Goal: Transaction & Acquisition: Purchase product/service

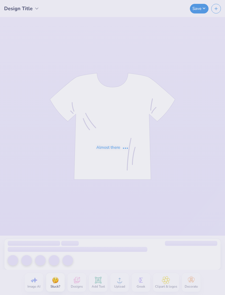
click at [73, 252] on div "Almost there" at bounding box center [112, 147] width 225 height 295
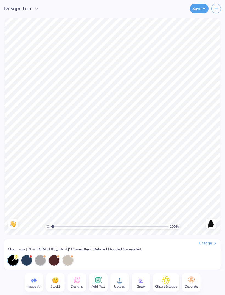
click at [212, 245] on div "Change" at bounding box center [208, 243] width 18 height 5
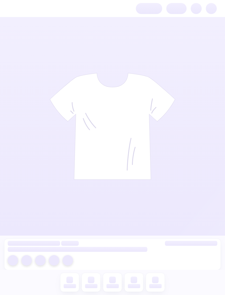
click at [136, 120] on div at bounding box center [112, 147] width 225 height 295
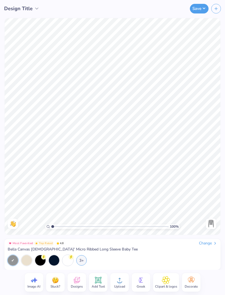
click at [75, 282] on icon at bounding box center [76, 281] width 5 height 4
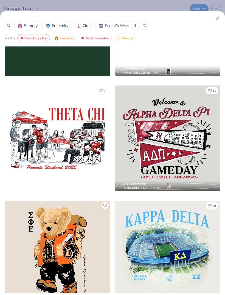
scroll to position [898, 0]
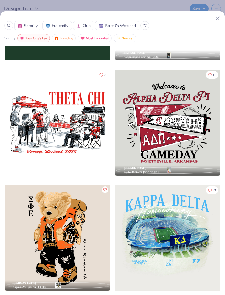
click at [186, 128] on div at bounding box center [168, 123] width 106 height 106
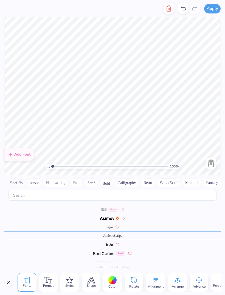
scroll to position [0, 0]
type textarea "o"
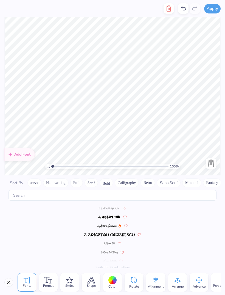
scroll to position [207, 0]
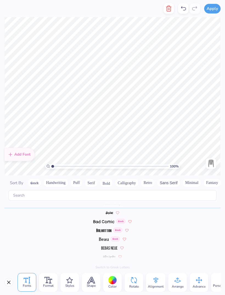
click at [47, 288] on div "Format" at bounding box center [48, 282] width 19 height 19
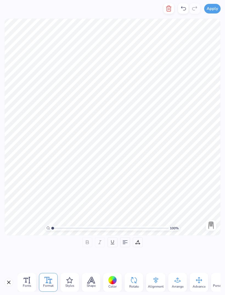
click at [31, 280] on div "Fonts" at bounding box center [27, 282] width 19 height 19
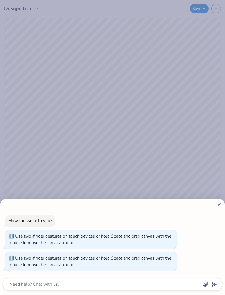
type input "1.82855751825144"
type textarea "x"
type input "2.11561573446946"
click at [119, 39] on div "How can we help you? Use two-finger gestures on touch devices or hold Space and…" at bounding box center [112, 147] width 225 height 295
type textarea "x"
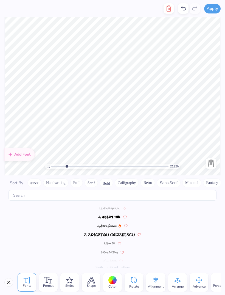
scroll to position [1122, 0]
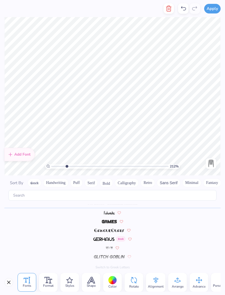
type input "2.11561573446946"
type textarea "Great Women"
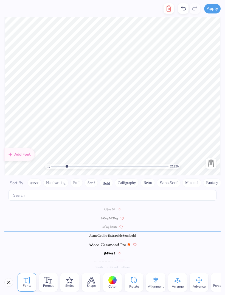
scroll to position [0, 3]
type input "2.11561573446946"
type textarea "F"
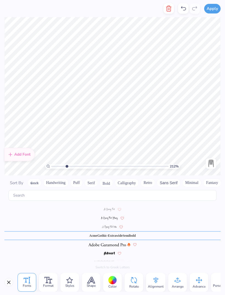
type textarea "Go Greek"
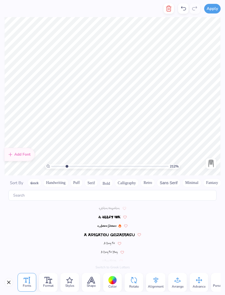
scroll to position [66, 0]
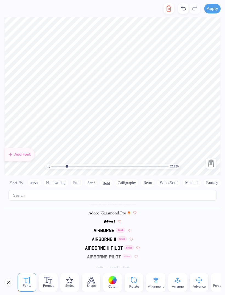
click at [114, 278] on div at bounding box center [113, 280] width 9 height 9
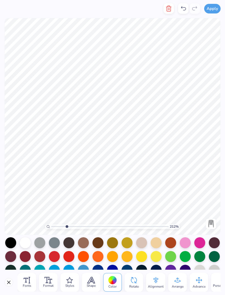
scroll to position [14, 0]
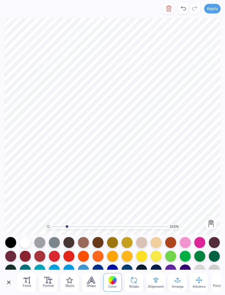
click at [185, 245] on div at bounding box center [185, 242] width 11 height 11
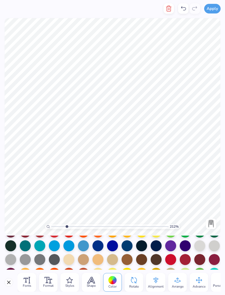
scroll to position [40, 0]
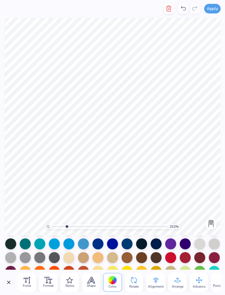
click at [82, 246] on div at bounding box center [83, 243] width 11 height 11
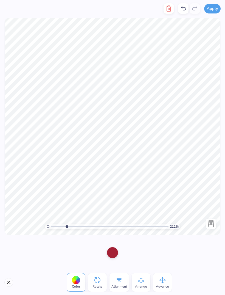
click at [115, 256] on div at bounding box center [112, 252] width 11 height 11
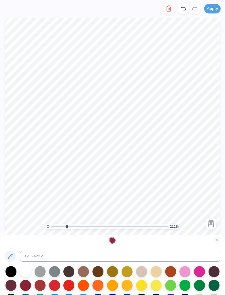
click at [185, 275] on div at bounding box center [185, 271] width 11 height 11
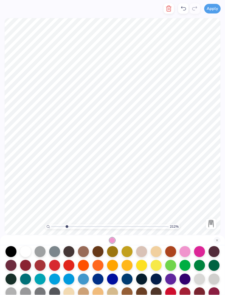
scroll to position [23, 0]
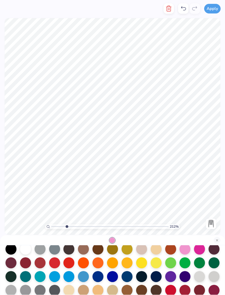
click at [81, 280] on div at bounding box center [83, 276] width 11 height 11
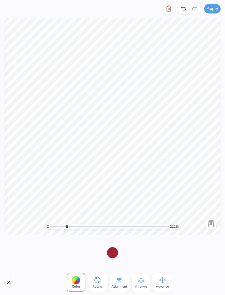
click at [113, 254] on div at bounding box center [112, 252] width 11 height 11
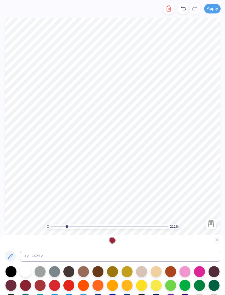
click at [185, 273] on div at bounding box center [185, 271] width 11 height 11
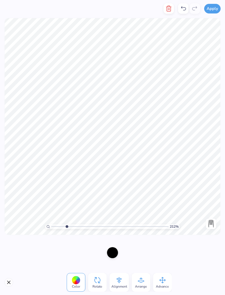
click at [111, 254] on div at bounding box center [112, 252] width 11 height 11
click at [107, 253] on div at bounding box center [112, 252] width 11 height 11
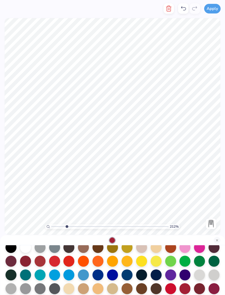
scroll to position [25, 0]
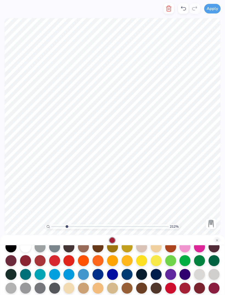
click at [70, 277] on div at bounding box center [69, 274] width 11 height 11
click at [82, 277] on div at bounding box center [83, 274] width 11 height 11
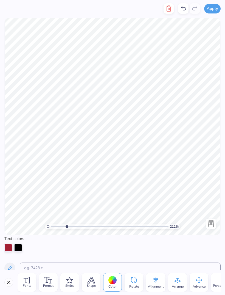
type input "2.11561573446946"
type textarea "A"
type textarea "Panhellenic"
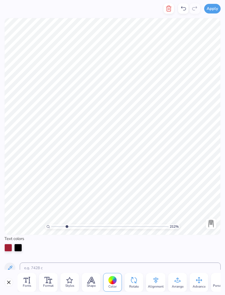
scroll to position [0, 1]
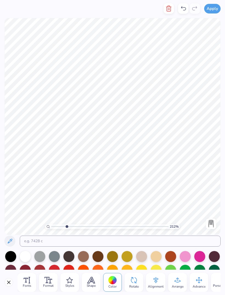
click at [186, 258] on div at bounding box center [185, 256] width 11 height 11
click at [11, 258] on div at bounding box center [10, 256] width 11 height 11
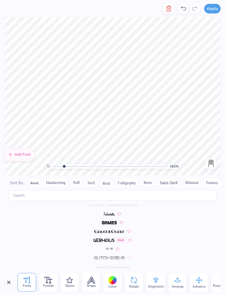
scroll to position [1210, 0]
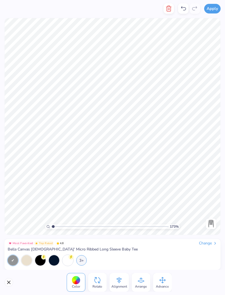
type input "1"
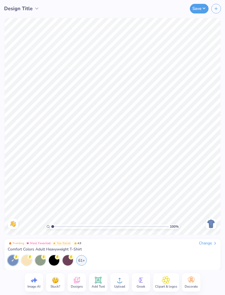
click at [206, 243] on div "Change" at bounding box center [208, 243] width 18 height 5
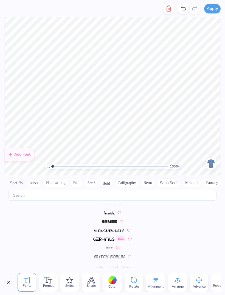
scroll to position [0, 1]
type textarea "Great Women"
type textarea "l"
type textarea "g"
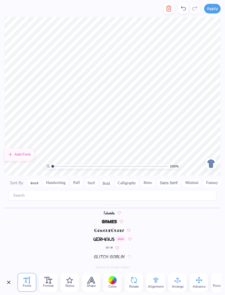
scroll to position [0, 1]
type textarea "Go Greek!"
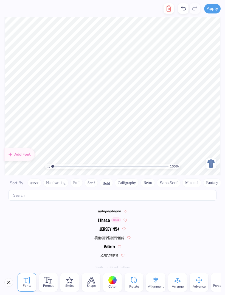
scroll to position [1328, 0]
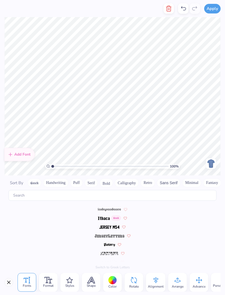
click at [47, 181] on button "Handwriting" at bounding box center [56, 182] width 26 height 9
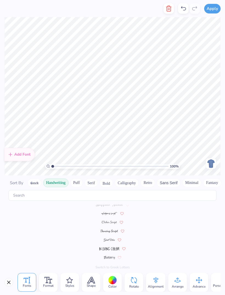
scroll to position [0, 0]
click at [108, 242] on img at bounding box center [109, 243] width 27 height 3
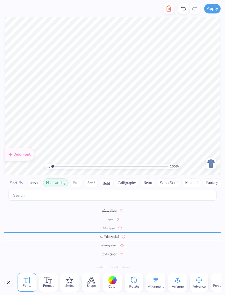
scroll to position [8, 0]
click at [108, 252] on img at bounding box center [109, 253] width 15 height 3
click at [108, 261] on img at bounding box center [110, 262] width 20 height 3
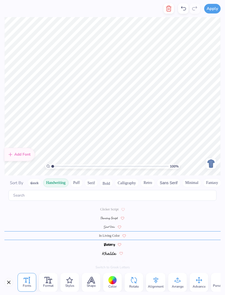
click at [111, 252] on img at bounding box center [109, 253] width 14 height 3
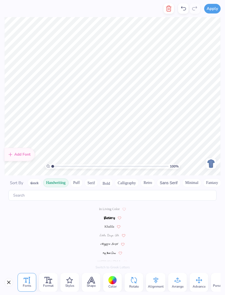
scroll to position [78, 0]
click at [111, 224] on span "Khalila" at bounding box center [110, 226] width 10 height 5
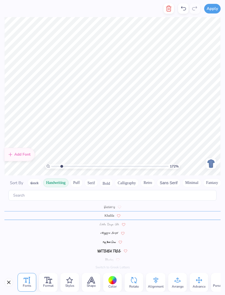
scroll to position [101, 0]
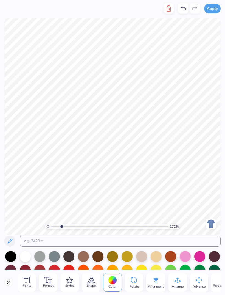
type input "1.71827210196565"
type textarea "W"
type textarea "[GEOGRAPHIC_DATA]"
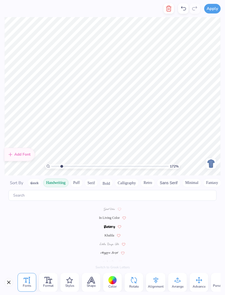
scroll to position [69, 0]
click at [108, 233] on span "Khalila" at bounding box center [110, 235] width 10 height 5
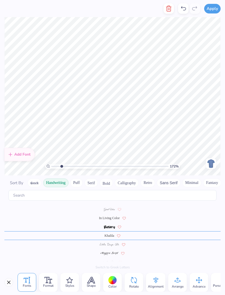
click at [110, 233] on span "Khalila" at bounding box center [110, 235] width 10 height 5
click at [112, 284] on div at bounding box center [113, 280] width 9 height 9
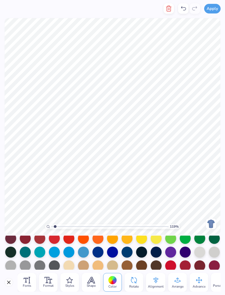
scroll to position [33, 0]
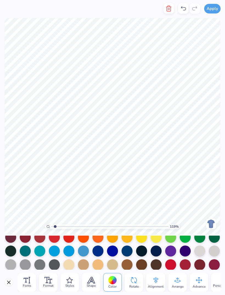
click at [82, 254] on div at bounding box center [83, 251] width 11 height 11
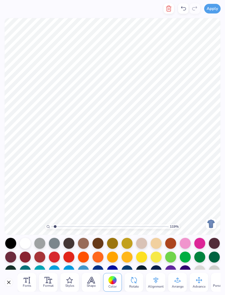
scroll to position [11, 0]
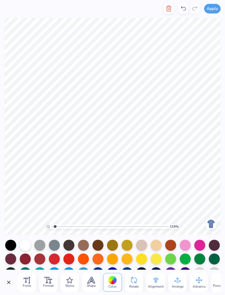
click at [185, 249] on div at bounding box center [185, 245] width 11 height 11
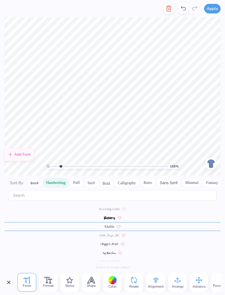
scroll to position [101, 0]
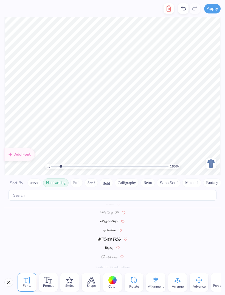
click at [111, 280] on div at bounding box center [113, 280] width 9 height 9
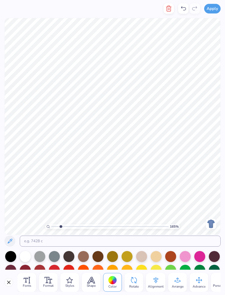
click at [11, 256] on div at bounding box center [10, 256] width 11 height 11
type input "1.64735086702009"
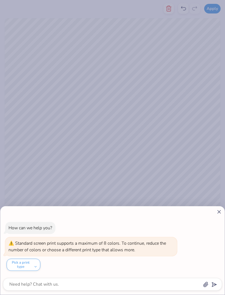
click at [57, 170] on div "How can we help you? Standard screen print supports a maximum of 8 colors. To c…" at bounding box center [112, 147] width 225 height 295
type textarea "x"
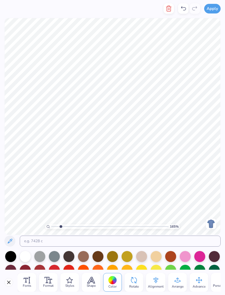
click at [11, 257] on div at bounding box center [10, 256] width 11 height 11
click at [7, 258] on div at bounding box center [10, 256] width 11 height 11
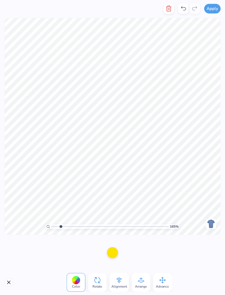
click at [76, 279] on div at bounding box center [76, 280] width 9 height 9
click at [115, 252] on div at bounding box center [112, 252] width 11 height 11
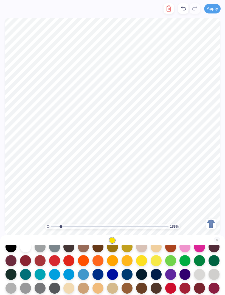
scroll to position [25, 0]
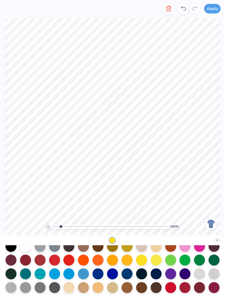
click at [82, 275] on div at bounding box center [83, 273] width 11 height 11
click at [187, 247] on div at bounding box center [185, 246] width 11 height 11
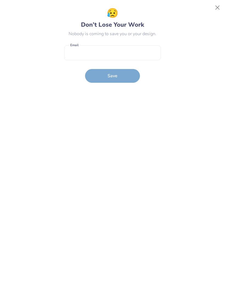
click at [191, 92] on div "😥 Don’t Lose Your Work Nobody is coming to save you or your design. Email is a …" at bounding box center [112, 147] width 213 height 283
click at [219, 7] on button "Close" at bounding box center [218, 7] width 10 height 10
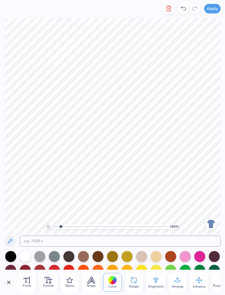
type input "1.64735086702009"
type textarea "Empowerment"
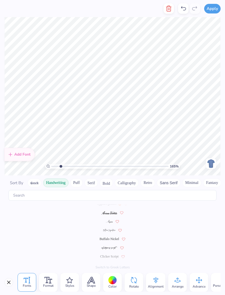
scroll to position [0, 0]
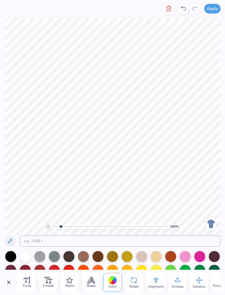
type input "1.64735086702009"
type textarea "Panhellenic"
click at [203, 243] on input at bounding box center [120, 241] width 201 height 11
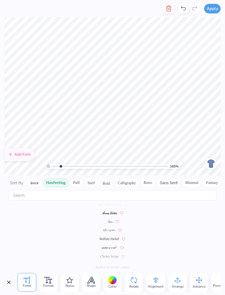
scroll to position [0, 0]
click at [112, 278] on div at bounding box center [113, 280] width 9 height 9
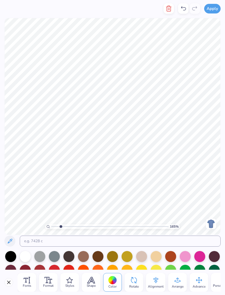
click at [9, 258] on div at bounding box center [10, 256] width 11 height 11
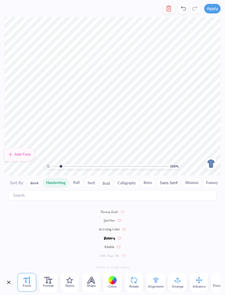
scroll to position [60, 0]
click at [109, 242] on span "Khalila" at bounding box center [110, 244] width 10 height 5
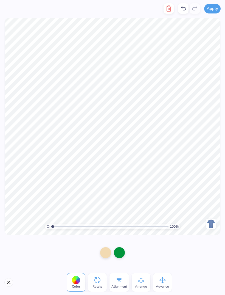
type input "1"
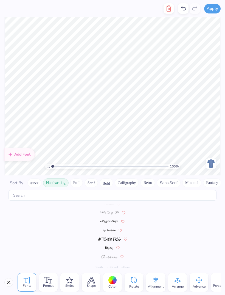
scroll to position [0, 0]
type textarea "C"
type textarea "2025"
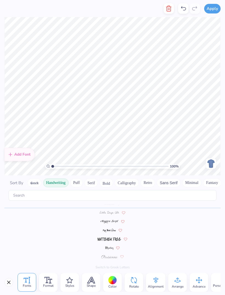
click at [111, 282] on div at bounding box center [113, 280] width 9 height 9
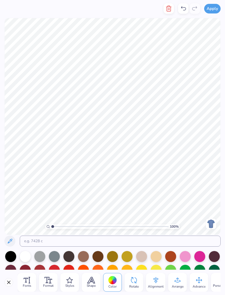
click at [10, 255] on div at bounding box center [10, 256] width 11 height 11
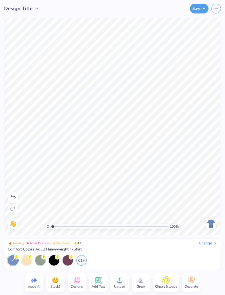
click at [204, 246] on div "Change" at bounding box center [208, 243] width 18 height 5
click at [204, 245] on div "Change" at bounding box center [208, 243] width 18 height 5
click at [212, 225] on img at bounding box center [211, 223] width 9 height 9
click at [209, 245] on div "Change" at bounding box center [208, 243] width 18 height 5
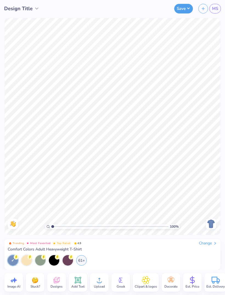
click at [207, 244] on div "Change" at bounding box center [208, 243] width 18 height 5
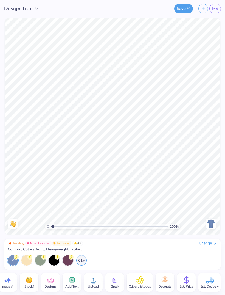
scroll to position [0, 7]
click at [82, 260] on div "61+" at bounding box center [81, 260] width 10 height 10
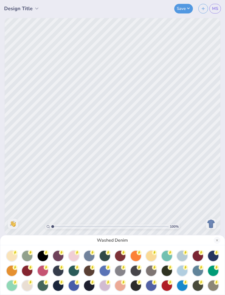
click at [125, 270] on div at bounding box center [120, 271] width 10 height 10
click at [212, 221] on div "Granite" at bounding box center [112, 147] width 225 height 295
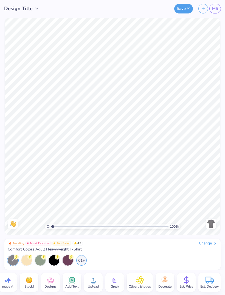
click at [83, 260] on div "61+" at bounding box center [81, 260] width 10 height 10
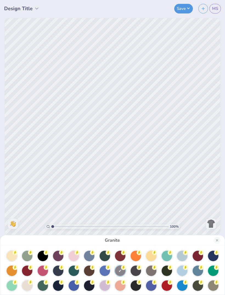
scroll to position [0, 0]
click at [26, 285] on div at bounding box center [27, 285] width 10 height 10
click at [122, 270] on div at bounding box center [120, 271] width 10 height 10
click at [218, 242] on button "Close" at bounding box center [217, 240] width 7 height 7
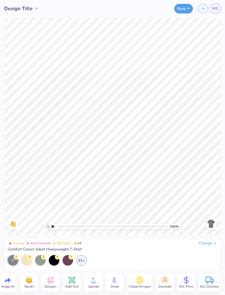
click at [208, 245] on div "Change" at bounding box center [208, 243] width 18 height 5
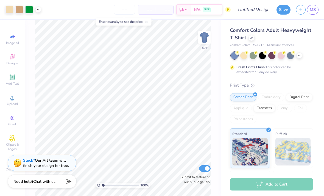
click at [37, 12] on div at bounding box center [38, 10] width 6 height 6
click at [30, 9] on div at bounding box center [29, 10] width 8 height 8
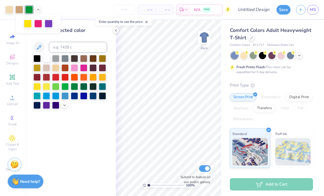
click at [39, 26] on div at bounding box center [38, 24] width 8 height 8
click at [73, 70] on div at bounding box center [74, 67] width 7 height 7
click at [48, 23] on div at bounding box center [49, 24] width 8 height 8
click at [54, 98] on div at bounding box center [55, 95] width 7 height 7
click at [73, 70] on div at bounding box center [74, 67] width 7 height 7
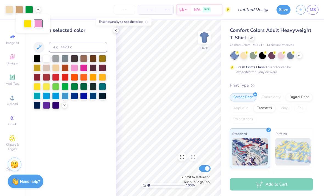
click at [57, 97] on div at bounding box center [55, 95] width 7 height 7
click at [27, 25] on div at bounding box center [28, 24] width 8 height 8
click at [75, 70] on div at bounding box center [74, 67] width 7 height 7
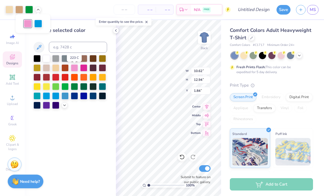
type input "1.75"
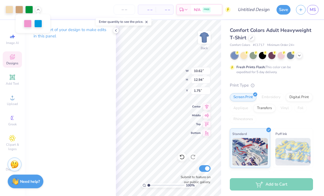
click at [298, 56] on icon at bounding box center [300, 55] width 4 height 4
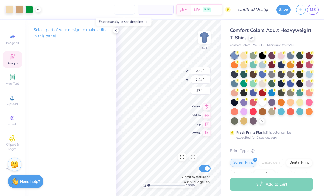
click at [272, 73] on div at bounding box center [272, 74] width 7 height 7
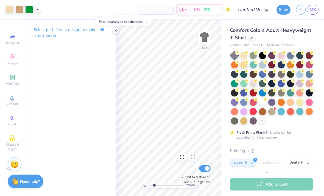
type input "2.48563741358239"
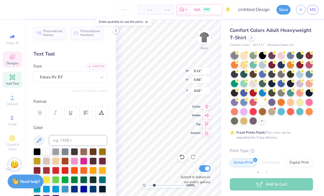
scroll to position [0, 0]
type textarea "Great Women"
type input "5.96"
type input "0.70"
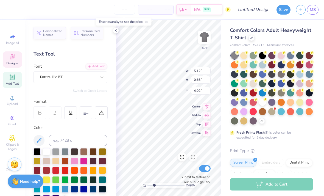
type input "4.77"
type textarea "lift e up”"
type textarea "Go Greek"
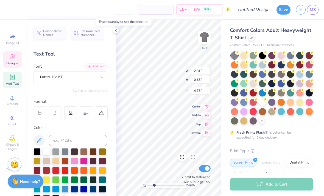
scroll to position [0, 1]
type input "4.70"
click at [34, 150] on div at bounding box center [37, 151] width 7 height 7
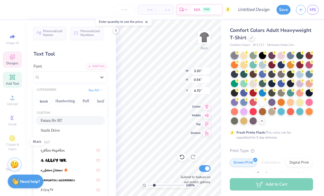
click at [64, 98] on button "Handwriting" at bounding box center [66, 101] width 26 height 9
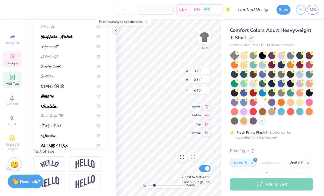
scroll to position [124, 0]
click at [55, 105] on img at bounding box center [49, 106] width 17 height 4
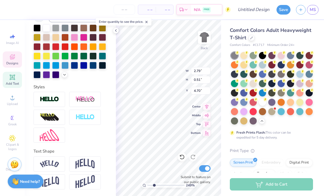
type input "2.79"
type input "0.51"
type input "4.71"
type input "4.56"
type input "0.52"
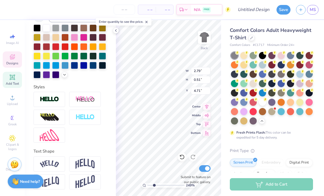
type input "4.08"
click at [34, 24] on div at bounding box center [37, 27] width 7 height 7
click at [36, 31] on div at bounding box center [37, 27] width 7 height 7
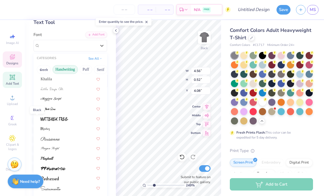
scroll to position [119, 0]
click at [57, 76] on div "Khalila" at bounding box center [70, 79] width 59 height 6
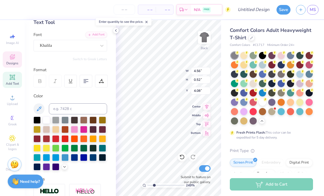
type input "4.07"
type input "0.51"
click at [7, 10] on div at bounding box center [9, 10] width 8 height 8
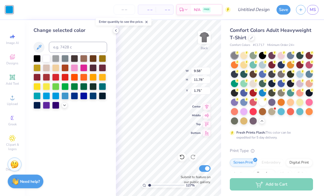
click at [72, 71] on div at bounding box center [74, 67] width 7 height 7
click at [63, 96] on div at bounding box center [65, 95] width 7 height 7
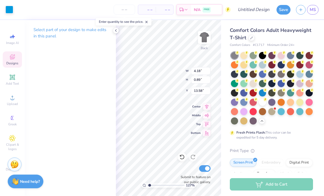
type input "1.27419084496513"
type input "13.59"
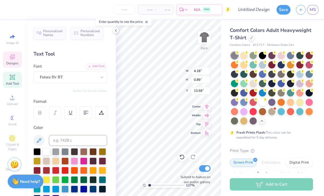
type input "1.27419084496513"
type textarea "[GEOGRAPHIC_DATA]"
type input "1.27419084496513"
type textarea "[GEOGRAPHIC_DATA]"
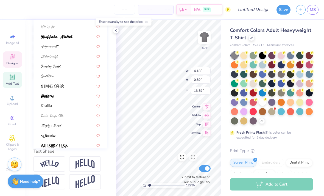
scroll to position [124, 0]
click at [56, 104] on div "Khalila" at bounding box center [70, 106] width 59 height 6
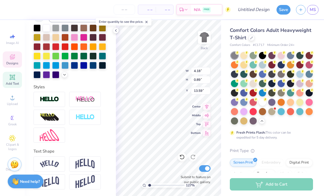
scroll to position [0, 2]
click at [36, 28] on div at bounding box center [37, 27] width 7 height 7
type input "1.27419084496513"
type input "11.92"
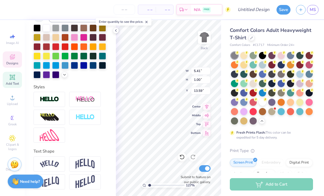
type input "1.24"
type input "13.50"
type input "1.27419084496513"
type input "13.47"
type input "1.27419084496513"
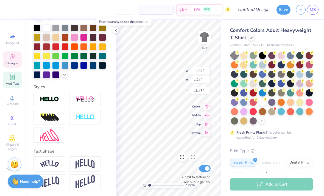
type input "5.41"
type input "1.00"
type input "13.59"
type input "1.27419084496513"
type input "14.68"
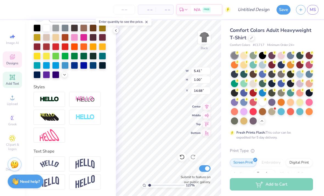
type input "1.27419084496513"
type input "2.58"
type input "0.40"
type input "14.29"
type input "1.27419084496513"
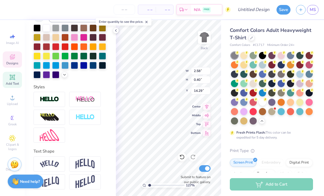
type input "15.68"
click at [33, 32] on div "Personalized Names Personalized Numbers Text Tool Add Font Font Futura Hv BT Sw…" at bounding box center [70, 108] width 91 height 176
click at [34, 30] on div at bounding box center [37, 27] width 7 height 7
type input "1.27419084496513"
type input "2.55"
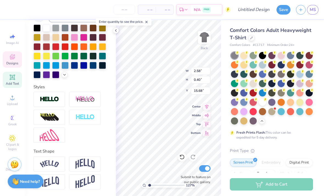
type input "0.37"
type input "15.72"
type input "1.27419084496513"
type input "5.41"
type input "1.00"
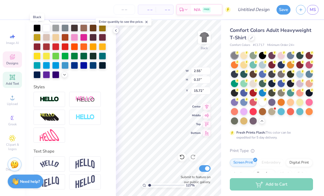
type input "14.68"
click at [37, 28] on div at bounding box center [37, 27] width 7 height 7
type input "1.27419084496513"
type input "6.26"
type input "0.97"
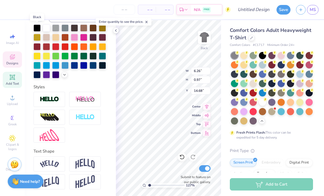
type input "1.27419084496513"
type textarea "P"
click at [210, 40] on img at bounding box center [204, 37] width 11 height 11
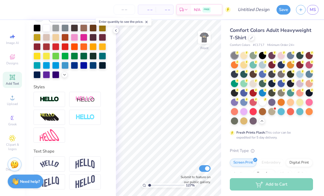
click at [210, 36] on img at bounding box center [204, 37] width 11 height 11
type input "1.27419084496513"
type input "11.92"
type input "1.24"
type input "13.47"
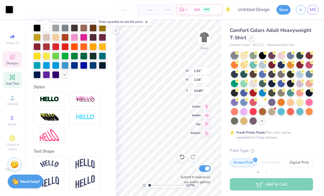
type input "1.27419084496513"
type textarea "Panhellenic"
type input "1.27419084496513"
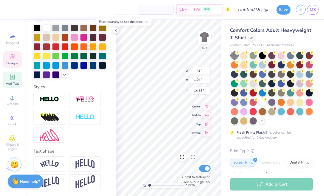
type input "2.55"
type input "0.37"
type input "15.72"
type input "1.27419084496513"
type textarea "2024"
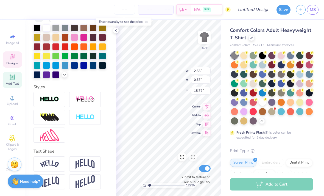
type input "1.27419084496513"
type textarea "2024"
type input "1.27419084496513"
type input "1.16"
type input "0.36"
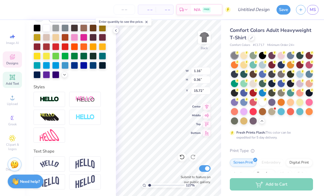
type input "1.27419084496513"
type input "5.35"
type input "1.04"
type input "14.65"
type input "1.27419084496513"
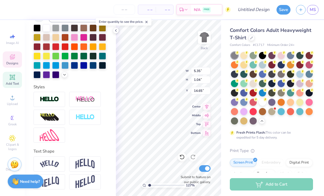
type input "14.43"
type input "1.27419084496513"
type input "14.69"
type input "1.27419084496513"
type input "5.35"
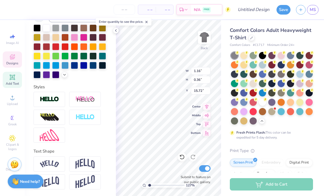
type input "1.04"
type input "14.69"
type input "1.27419084496513"
type textarea "2"
type input "1.27419084496513"
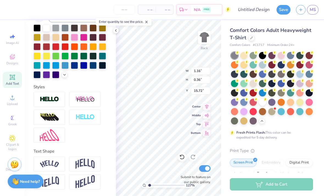
type input "9.58"
type input "11.78"
type input "1.75"
type input "1.27419084496513"
type input "5.35"
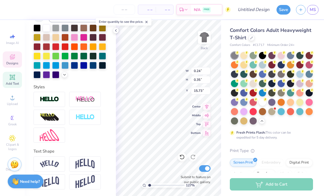
type input "1.04"
type input "14.69"
type input "1.70085740883675"
type input "7.50"
type input "8.91"
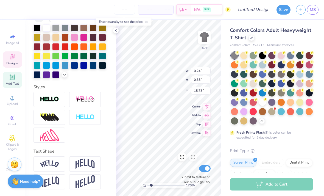
type input "4.43"
type input "1.70085740883675"
type input "4.55"
click at [183, 157] on icon at bounding box center [182, 156] width 5 height 5
click at [182, 158] on icon at bounding box center [182, 156] width 5 height 5
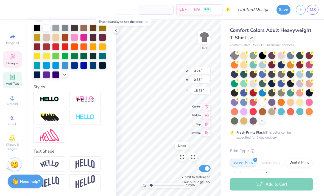
type input "1.70085740883675"
type input "1.16"
type input "0.36"
type input "15.72"
type input "1.70085740883675"
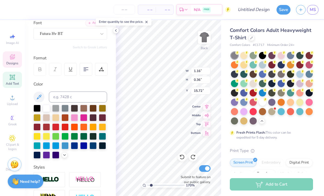
scroll to position [42, 0]
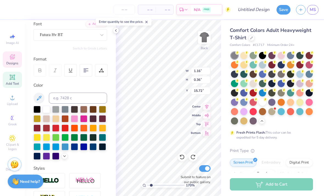
type textarea "2025"
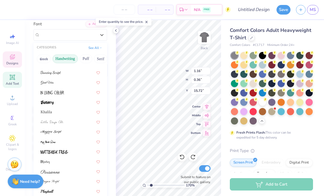
scroll to position [75, 0]
click at [53, 111] on div "Khalila" at bounding box center [70, 112] width 59 height 6
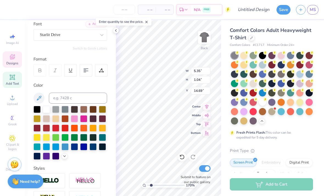
type input "1.70085740883675"
type input "14.70"
type input "1.70085740883675"
type input "14.53"
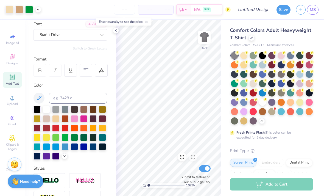
type input "1"
click at [114, 33] on div at bounding box center [116, 30] width 6 height 6
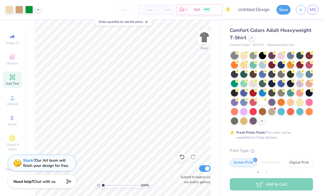
click at [286, 5] on button "Save" at bounding box center [284, 10] width 14 height 10
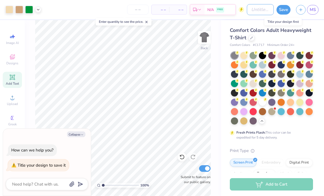
click at [263, 7] on input "Design Title" at bounding box center [260, 9] width 27 height 11
type textarea "x"
type input "P"
type textarea "x"
type input "Pa"
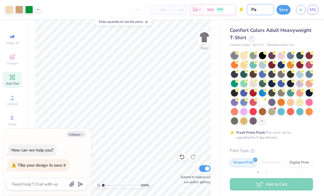
type textarea "x"
type input "Pan"
type textarea "x"
type input "Panh"
type textarea "x"
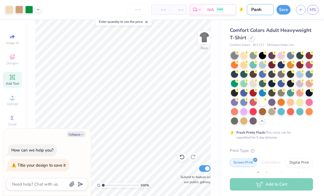
type input "Panhe"
type textarea "x"
type input "Panhel"
type textarea "x"
type input "Panhel"
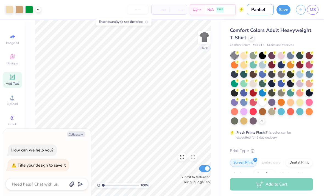
type textarea "x"
type input "Panhel s"
type textarea "x"
type input "Panhel sh"
type textarea "x"
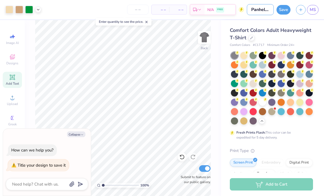
type input "Panhel shi"
type textarea "x"
type input "Panhel shir"
type textarea "x"
type input "Panhel shirt"
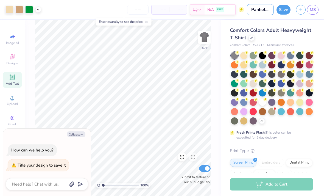
type textarea "x"
type input "Panhel shirts"
type textarea "x"
type input "Panhel shirts"
click at [285, 11] on button "Save" at bounding box center [284, 10] width 14 height 10
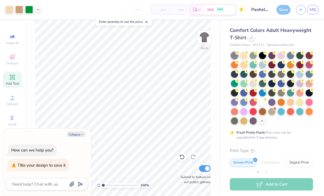
scroll to position [0, 0]
click at [279, 9] on div "Save" at bounding box center [284, 10] width 14 height 10
click at [78, 135] on button "Collapse" at bounding box center [76, 134] width 18 height 6
type textarea "x"
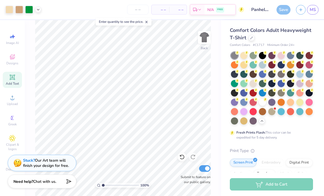
click at [282, 9] on div "Save" at bounding box center [284, 10] width 14 height 10
click at [281, 11] on div "Save" at bounding box center [284, 10] width 14 height 10
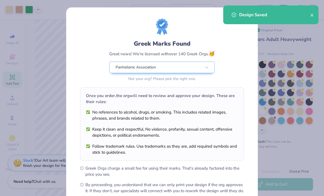
click at [164, 53] on div "Great news! We’re licensed with over 140 Greek Orgs. 🥳" at bounding box center [162, 53] width 106 height 7
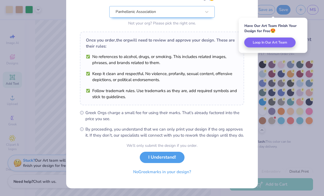
scroll to position [61, 0]
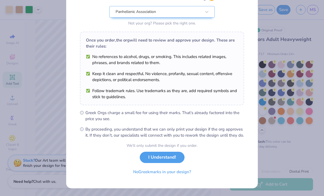
click at [175, 172] on button "No Greek marks in your design?" at bounding box center [162, 171] width 67 height 11
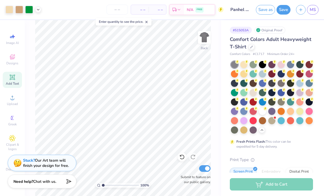
scroll to position [0, 0]
click at [33, 8] on div at bounding box center [29, 10] width 8 height 8
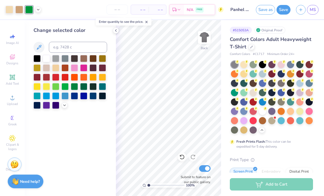
click at [41, 9] on div at bounding box center [38, 10] width 6 height 6
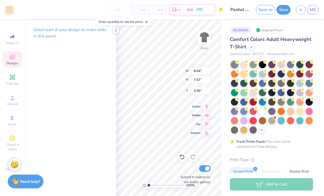
click at [182, 157] on icon at bounding box center [182, 156] width 5 height 5
click at [89, 133] on div "Select part of your design to make edits in this panel" at bounding box center [70, 108] width 91 height 176
click at [117, 32] on icon at bounding box center [116, 30] width 4 height 4
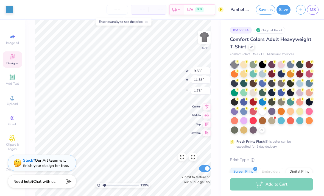
type input "1.39013121044325"
type input "7.08"
type input "10.94"
type input "2.58"
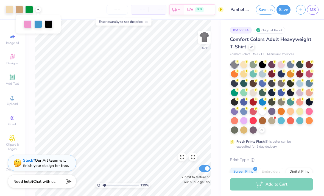
click at [236, 186] on div "Add to Cart" at bounding box center [271, 184] width 83 height 12
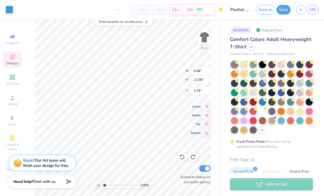
type input "1.39013121044325"
type input "7.50"
type input "8.91"
type input "4.43"
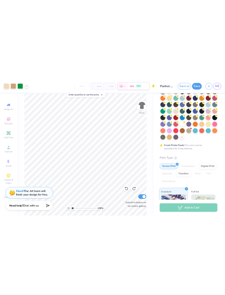
scroll to position [46, 0]
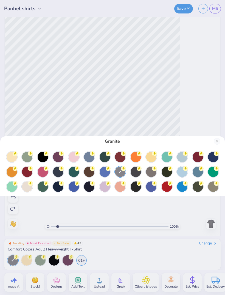
type input "1"
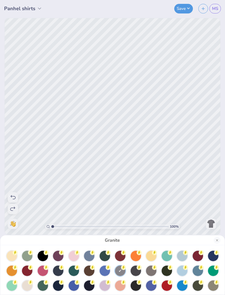
click at [141, 191] on div "Granite" at bounding box center [112, 147] width 225 height 295
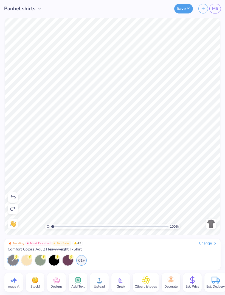
click at [204, 196] on div "Change" at bounding box center [208, 243] width 18 height 5
click at [78, 261] on div "61+" at bounding box center [81, 260] width 10 height 10
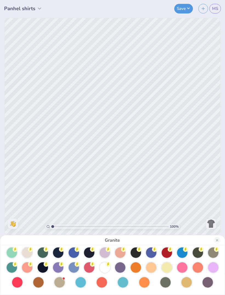
scroll to position [33, 0]
click at [26, 255] on div at bounding box center [27, 252] width 10 height 10
click at [104, 270] on div at bounding box center [105, 267] width 10 height 10
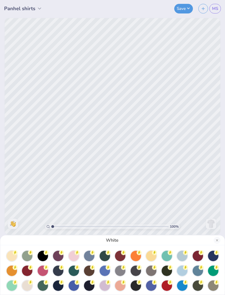
scroll to position [0, 0]
click at [119, 272] on div at bounding box center [120, 271] width 10 height 10
click at [211, 224] on div "Granite" at bounding box center [112, 147] width 225 height 295
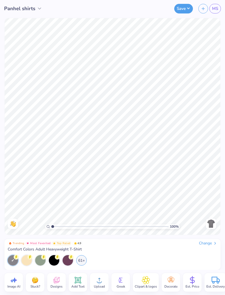
click at [216, 240] on div "Trending Most Favorited Top Rated 4.9 Change Comfort Colors Adult Heavyweight T…" at bounding box center [112, 254] width 217 height 31
click at [209, 242] on div "Change" at bounding box center [208, 243] width 18 height 5
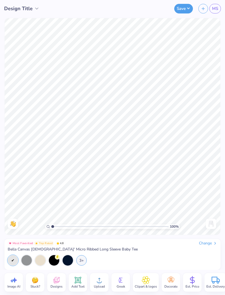
click at [73, 261] on div at bounding box center [68, 260] width 10 height 10
click at [84, 260] on div "3+" at bounding box center [81, 260] width 10 height 10
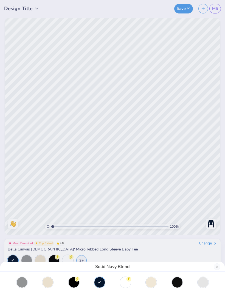
click at [30, 259] on div "Solid Navy Blend" at bounding box center [112, 147] width 225 height 295
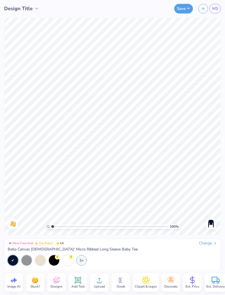
click at [24, 262] on div at bounding box center [26, 260] width 10 height 10
click at [57, 287] on span "Designs" at bounding box center [57, 286] width 12 height 4
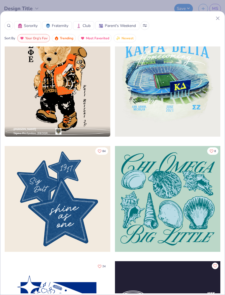
scroll to position [1051, 0]
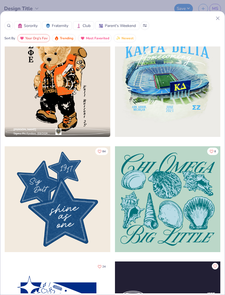
click at [82, 40] on img "button" at bounding box center [83, 38] width 4 height 4
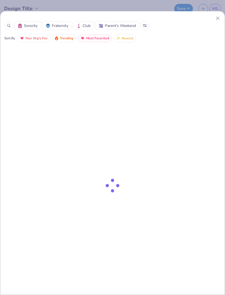
click at [95, 37] on span "Most Favorited" at bounding box center [97, 38] width 23 height 6
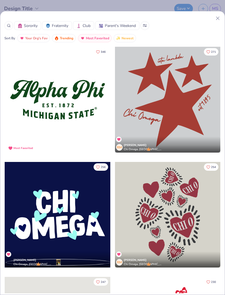
click at [146, 24] on icon at bounding box center [145, 25] width 4 height 3
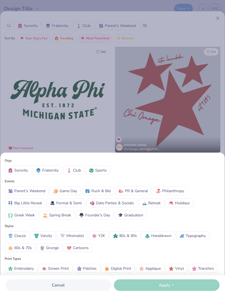
click at [133, 71] on div "Orgs Sorority Fraternity Club Sports Events Parent's Weekend Game Day Rush & Bi…" at bounding box center [112, 147] width 225 height 295
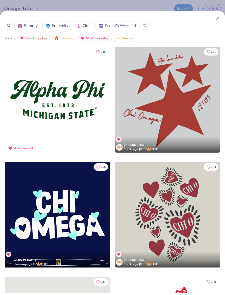
click at [8, 25] on icon at bounding box center [9, 26] width 4 height 4
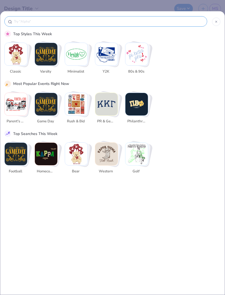
scroll to position [0, 0]
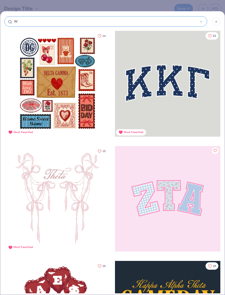
type input "Wo"
type input "Wom"
type input "Wome"
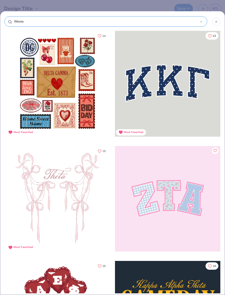
type input "Wome"
type input "Women"
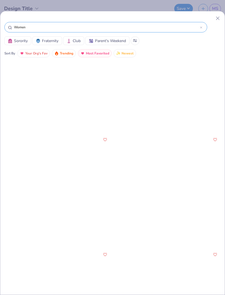
scroll to position [653, 0]
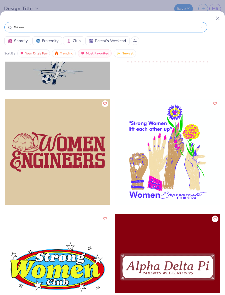
click at [167, 161] on div at bounding box center [168, 152] width 106 height 106
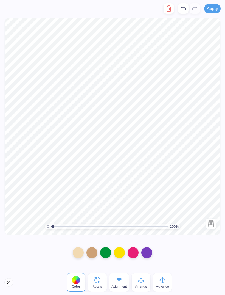
click at [146, 252] on div at bounding box center [147, 252] width 11 height 11
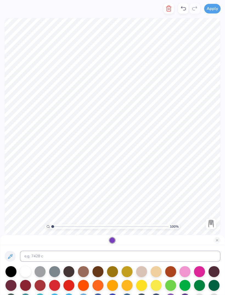
click at [4, 275] on div at bounding box center [112, 269] width 225 height 49
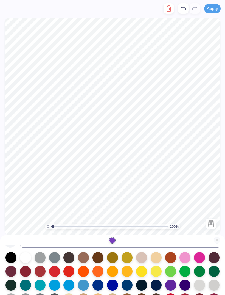
scroll to position [15, 0]
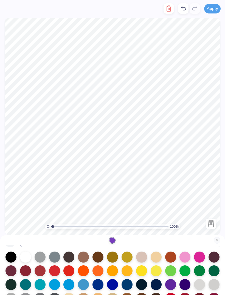
click at [81, 284] on div at bounding box center [83, 284] width 11 height 11
click at [186, 258] on div at bounding box center [185, 257] width 11 height 11
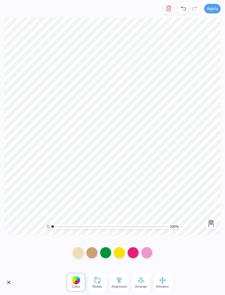
click at [121, 252] on div at bounding box center [119, 252] width 11 height 11
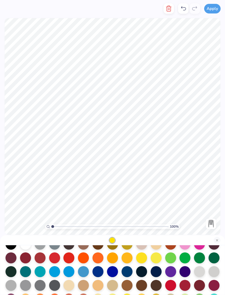
scroll to position [33, 0]
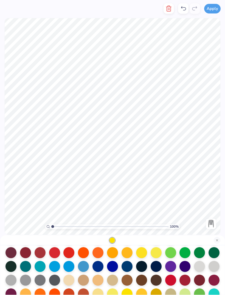
click at [82, 267] on div at bounding box center [83, 266] width 11 height 11
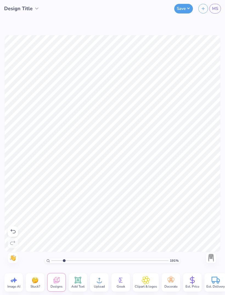
type input "1.90956960931268"
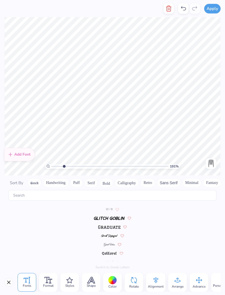
scroll to position [1143, 0]
type textarea "Great Women"
click at [52, 178] on button "Handwriting" at bounding box center [56, 182] width 26 height 9
click at [111, 234] on img at bounding box center [109, 235] width 14 height 3
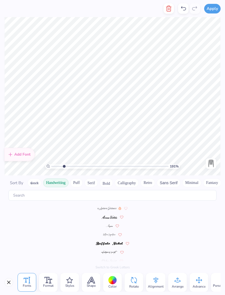
scroll to position [0, 1]
type input "1.90956960931268"
type textarea "l"
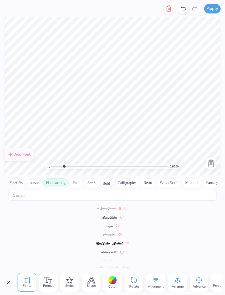
type textarea "Go Greek"
type input "1.90956960931268"
type textarea "Go Greek"
click at [108, 224] on span "Khalila" at bounding box center [110, 226] width 10 height 5
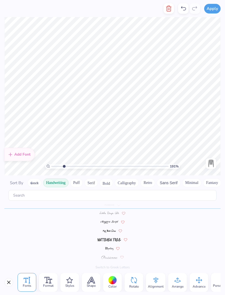
scroll to position [101, 0]
click at [112, 283] on div at bounding box center [113, 280] width 9 height 9
click at [112, 280] on div at bounding box center [113, 280] width 9 height 9
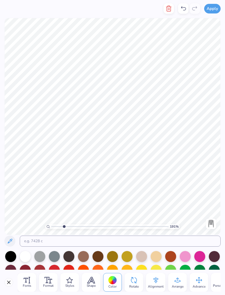
click at [8, 258] on div at bounding box center [10, 256] width 11 height 11
click at [7, 258] on div at bounding box center [10, 256] width 11 height 11
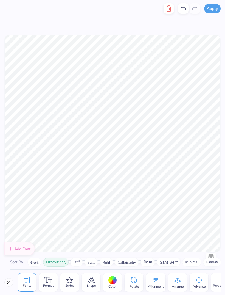
scroll to position [13, 0]
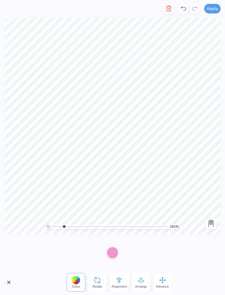
click at [111, 255] on div at bounding box center [112, 252] width 11 height 11
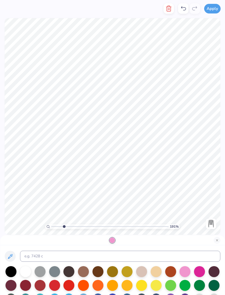
click at [196, 273] on div at bounding box center [199, 271] width 11 height 11
click at [190, 254] on input at bounding box center [120, 256] width 201 height 11
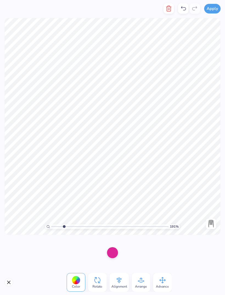
click at [106, 254] on div at bounding box center [113, 253] width 20 height 20
click at [143, 253] on div at bounding box center [112, 253] width 225 height 34
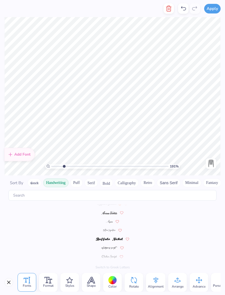
scroll to position [0, 0]
click at [110, 285] on span "Color" at bounding box center [113, 286] width 8 height 4
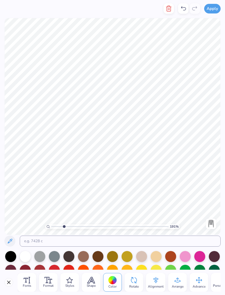
click at [1, 262] on div at bounding box center [112, 253] width 225 height 34
click at [9, 260] on div at bounding box center [10, 256] width 11 height 11
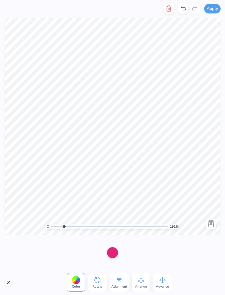
click at [109, 254] on div at bounding box center [112, 252] width 11 height 11
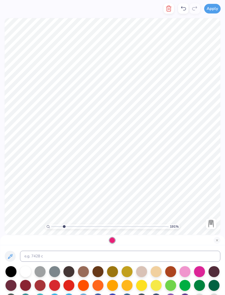
click at [183, 272] on div at bounding box center [185, 271] width 11 height 11
click at [201, 270] on div at bounding box center [199, 271] width 11 height 11
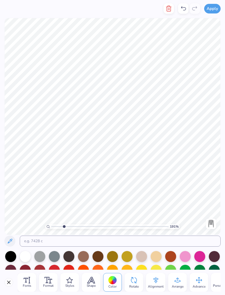
type input "1.90956960931268"
type textarea "Panhellenic"
type input "1.90956960931268"
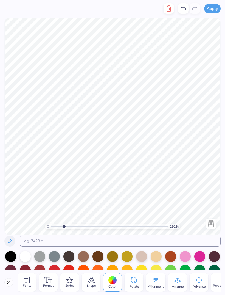
type textarea "[GEOGRAPHIC_DATA]"
click at [9, 262] on div at bounding box center [10, 256] width 11 height 11
click at [29, 282] on line at bounding box center [29, 280] width 0 height 6
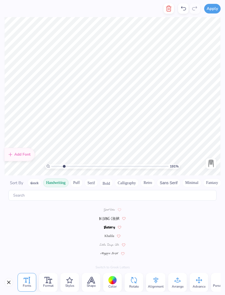
scroll to position [69, 0]
click at [108, 233] on span "Khalila" at bounding box center [110, 235] width 10 height 5
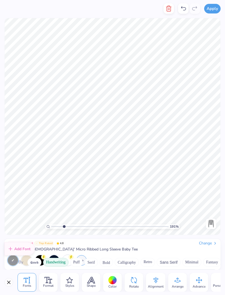
scroll to position [0, 0]
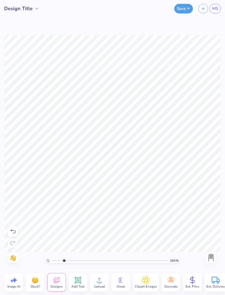
type input "1.90956960931268"
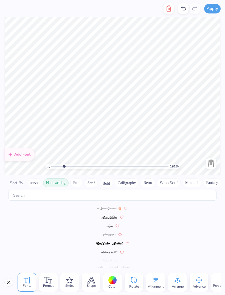
type textarea "2024"
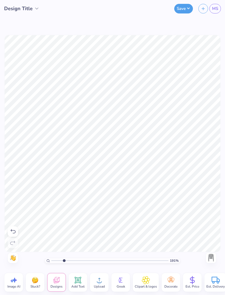
type input "1.90956960931268"
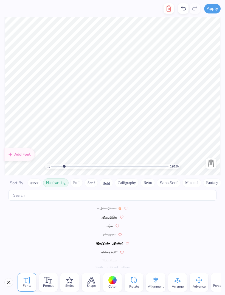
type textarea "2025"
click at [112, 279] on div at bounding box center [113, 280] width 9 height 9
click at [112, 282] on div at bounding box center [113, 280] width 9 height 9
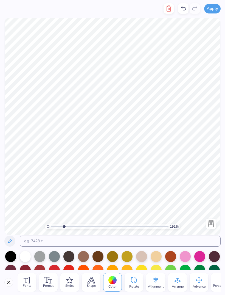
click at [6, 259] on div at bounding box center [10, 256] width 11 height 11
click at [29, 285] on span "Fonts" at bounding box center [27, 286] width 9 height 4
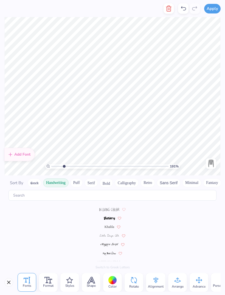
click at [109, 224] on span "Khalila" at bounding box center [110, 226] width 10 height 5
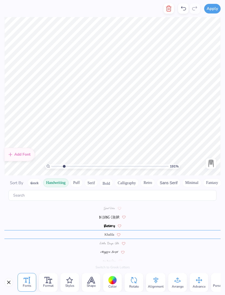
scroll to position [69, 0]
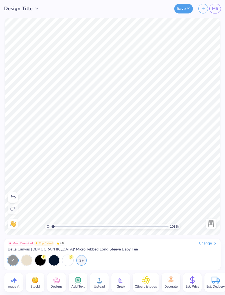
type input "1"
click at [183, 10] on button "Save" at bounding box center [184, 9] width 19 height 10
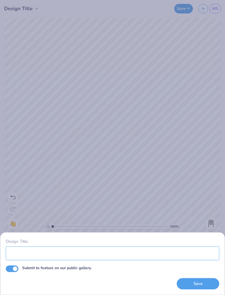
click at [43, 254] on input "Design Title" at bounding box center [113, 253] width 214 height 14
type input "Design 2-panhel"
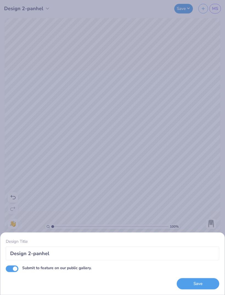
click at [194, 288] on button "Save" at bounding box center [198, 283] width 43 height 11
click at [197, 283] on div "Save" at bounding box center [198, 283] width 43 height 11
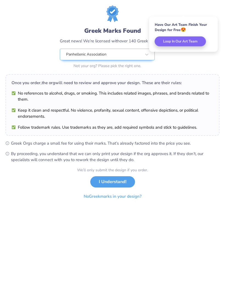
click at [126, 197] on button "No Greek marks in your design?" at bounding box center [112, 196] width 67 height 11
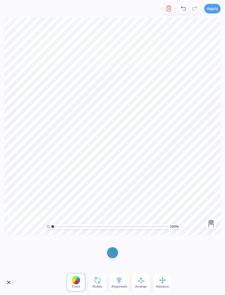
click at [119, 278] on icon at bounding box center [119, 280] width 5 height 6
click at [77, 255] on span "Center" at bounding box center [80, 257] width 10 height 4
click at [81, 256] on span "Center" at bounding box center [80, 257] width 10 height 4
click at [81, 250] on icon at bounding box center [80, 250] width 8 height 8
click at [80, 256] on span "Center" at bounding box center [80, 257] width 10 height 4
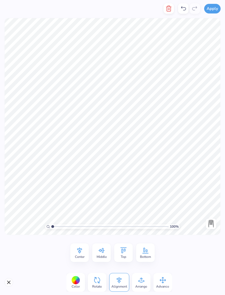
click at [80, 256] on span "Center" at bounding box center [80, 257] width 10 height 4
click at [83, 253] on icon at bounding box center [80, 250] width 8 height 8
click at [162, 285] on span "Advance" at bounding box center [162, 286] width 13 height 4
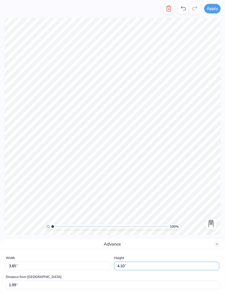
click at [131, 265] on input "4.10" at bounding box center [166, 266] width 105 height 9
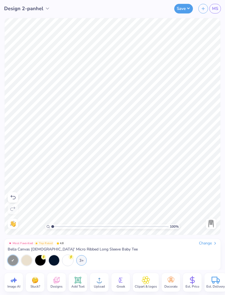
click at [11, 199] on icon at bounding box center [13, 197] width 7 height 7
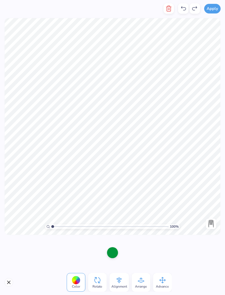
click at [137, 280] on icon at bounding box center [141, 280] width 8 height 8
click at [164, 279] on icon at bounding box center [163, 280] width 8 height 8
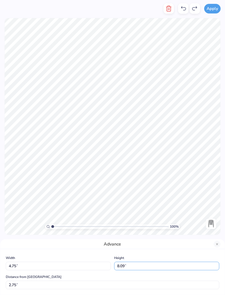
click at [162, 268] on input "8.09" at bounding box center [166, 266] width 105 height 9
type input "8"
type input "6"
type input "3.53"
type input "6.00"
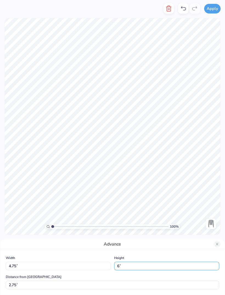
type input "3.80"
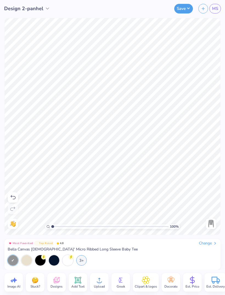
click at [186, 10] on button "Save" at bounding box center [184, 9] width 19 height 10
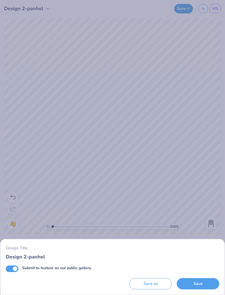
click at [207, 54] on div "Design Title Design 2-panhel Submit to feature on our public gallery. Save as S…" at bounding box center [112, 147] width 225 height 295
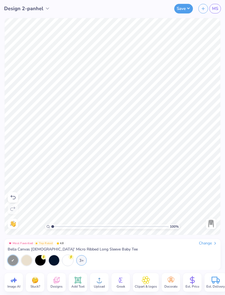
click at [15, 197] on icon at bounding box center [13, 197] width 7 height 7
click at [14, 198] on icon at bounding box center [13, 197] width 7 height 7
click at [13, 198] on icon at bounding box center [13, 197] width 7 height 7
click at [219, 9] on span "MS" at bounding box center [216, 8] width 6 height 6
